Goal: Communication & Community: Answer question/provide support

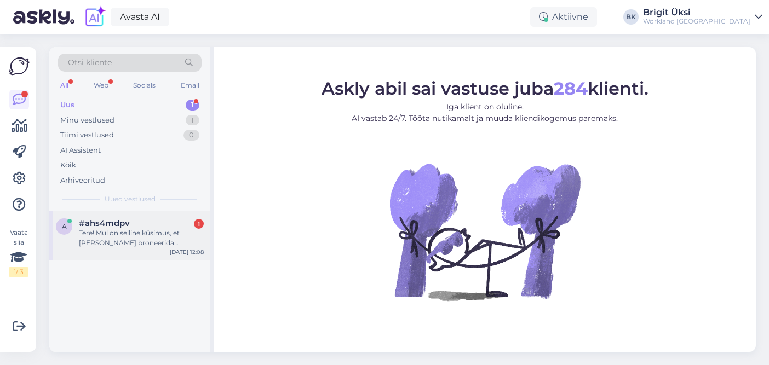
click at [133, 246] on div "Tere! Mul on selline küsimus, et [PERSON_NAME] broneerida koosolekuruumi, kas o…" at bounding box center [141, 238] width 125 height 20
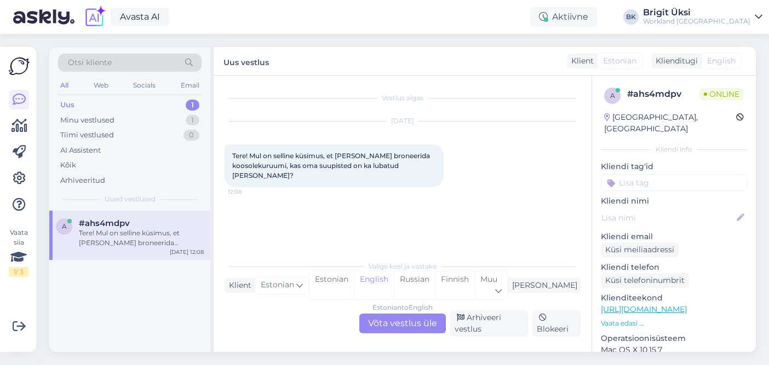
click at [385, 325] on div "Estonian to English Võta vestlus üle" at bounding box center [402, 324] width 86 height 20
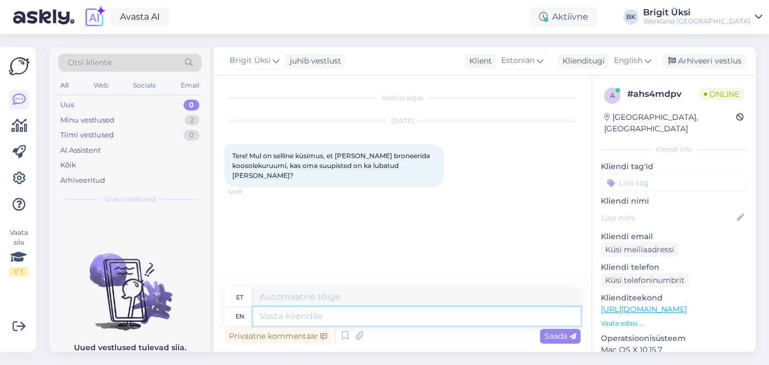
click at [371, 316] on textarea at bounding box center [416, 316] width 327 height 19
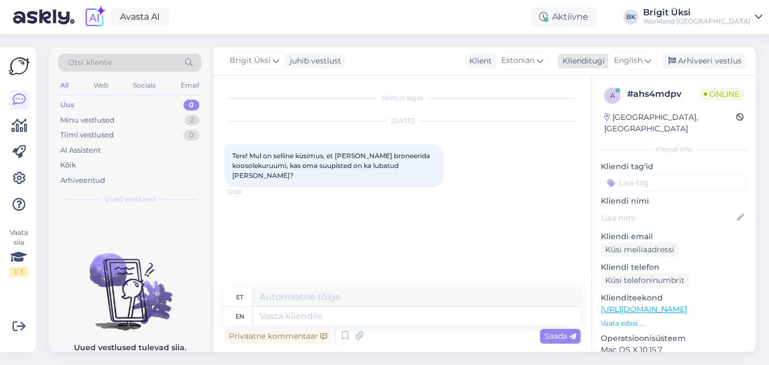
click at [628, 64] on span "English" at bounding box center [628, 61] width 28 height 12
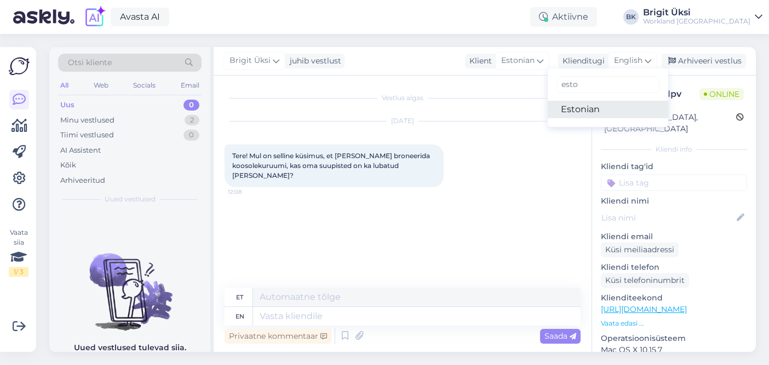
type input "esto"
click at [595, 102] on link "Estonian" at bounding box center [607, 110] width 120 height 18
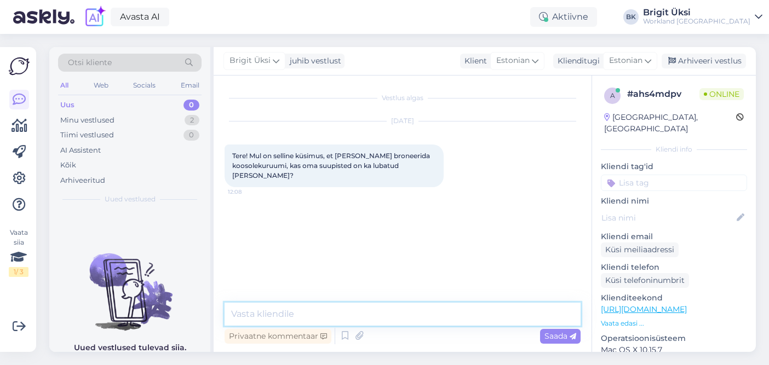
click at [308, 319] on textarea at bounding box center [402, 314] width 356 height 23
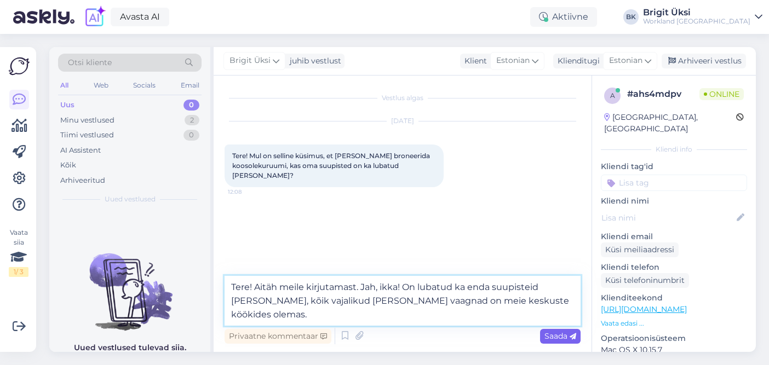
type textarea "Tere! Aitäh meile kirjutamast. Jah, ikka! On lubatud ka enda suupisteid [PERSON…"
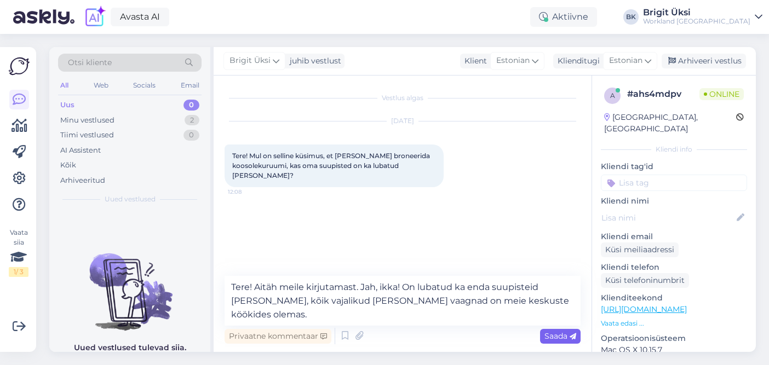
click at [561, 338] on span "Saada" at bounding box center [560, 336] width 32 height 10
